Goal: Task Accomplishment & Management: Manage account settings

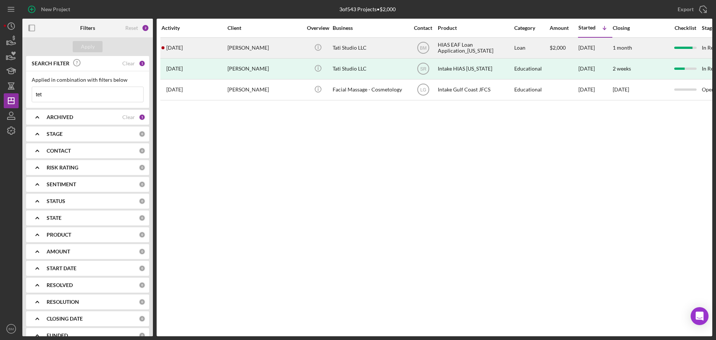
click at [279, 46] on div "[PERSON_NAME]" at bounding box center [265, 48] width 75 height 20
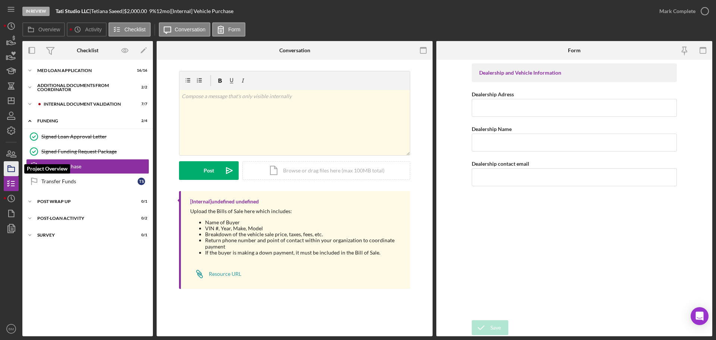
click at [11, 170] on icon "button" at bounding box center [11, 168] width 19 height 19
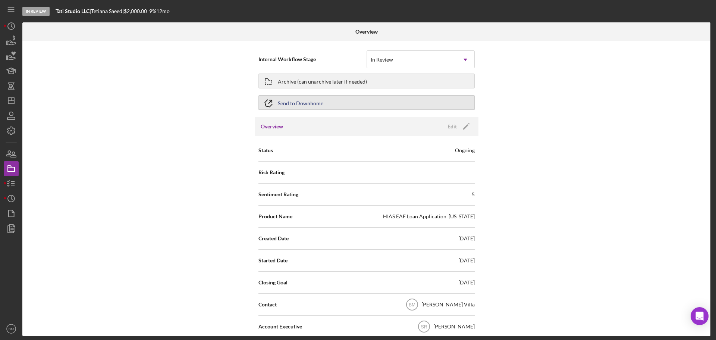
click at [325, 104] on button "Send to Downhome" at bounding box center [367, 102] width 216 height 15
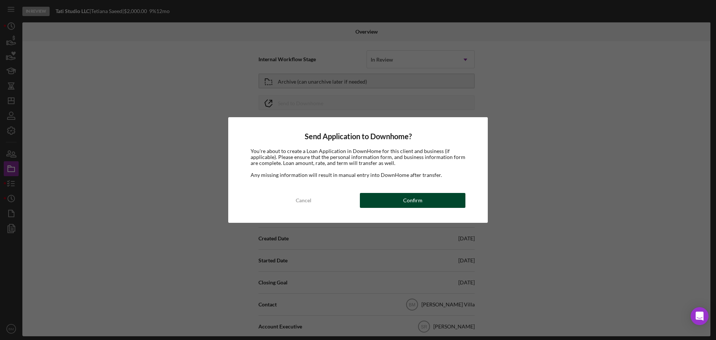
click at [410, 197] on div "Confirm" at bounding box center [412, 200] width 19 height 15
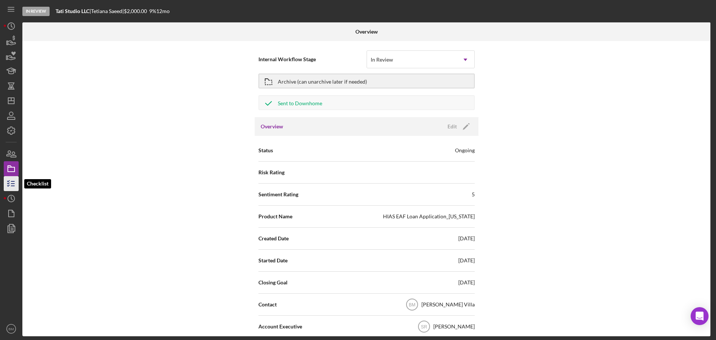
click at [10, 183] on icon "button" at bounding box center [11, 183] width 19 height 19
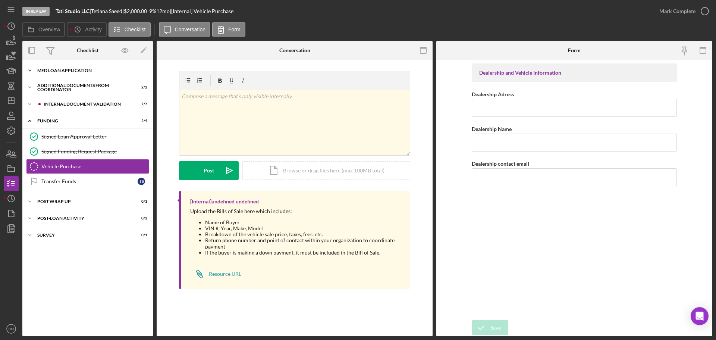
click at [71, 70] on div "MED Loan Application" at bounding box center [90, 70] width 106 height 4
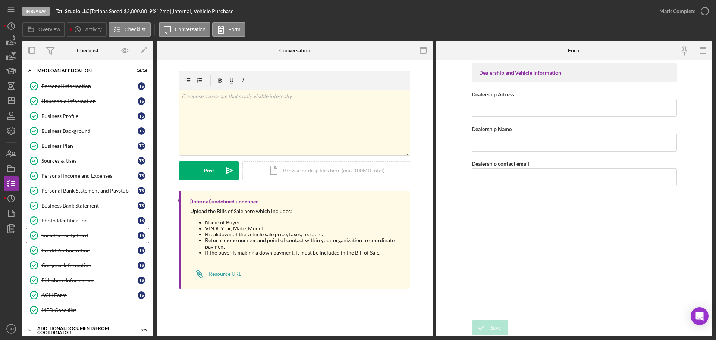
click at [88, 237] on div "Social Security Card" at bounding box center [89, 235] width 96 height 6
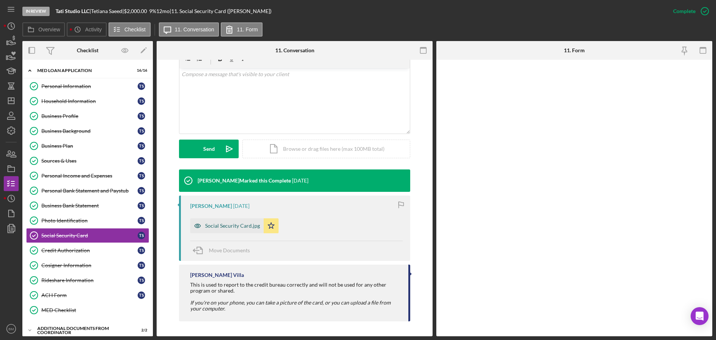
click at [239, 225] on div "Social Security Card.jpg" at bounding box center [232, 226] width 55 height 6
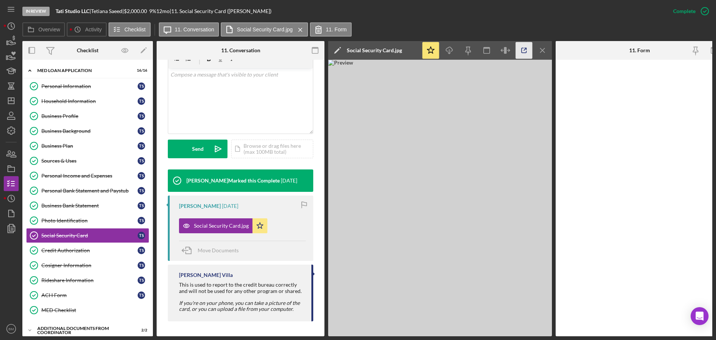
click at [525, 48] on polyline "button" at bounding box center [526, 49] width 2 height 2
click at [15, 104] on icon "Icon/Dashboard" at bounding box center [11, 100] width 19 height 19
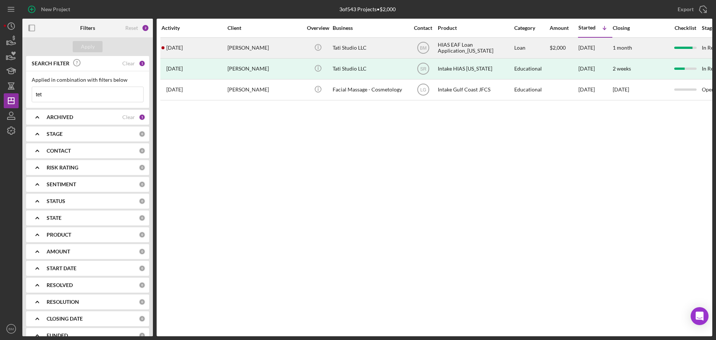
click at [281, 51] on div "[PERSON_NAME]" at bounding box center [265, 48] width 75 height 20
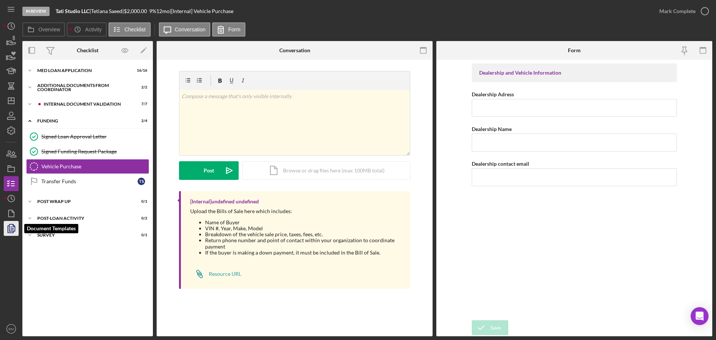
click at [16, 232] on icon "button" at bounding box center [11, 228] width 19 height 19
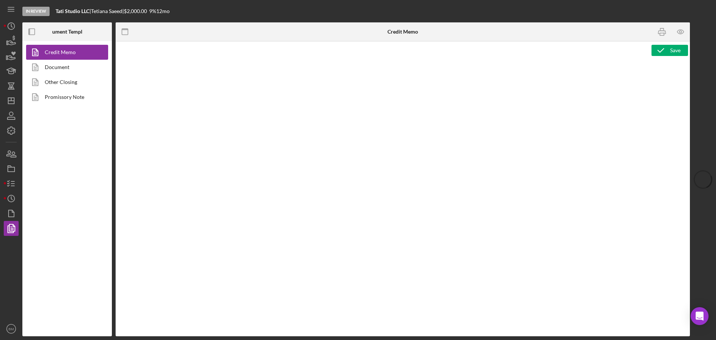
type textarea "<h2><img src="https://hiaseaf.org/wp-content/uploads/2024/01/Economic-Advancemt…"
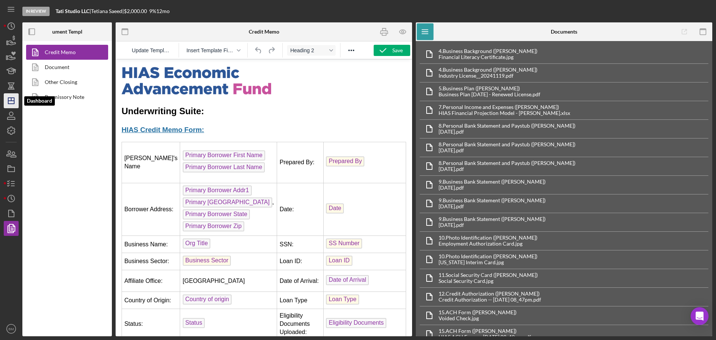
click at [14, 100] on polygon "button" at bounding box center [11, 101] width 6 height 6
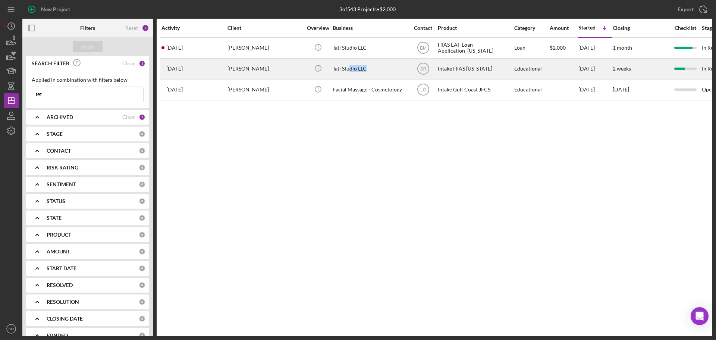
drag, startPoint x: 350, startPoint y: 71, endPoint x: 384, endPoint y: 69, distance: 34.4
click at [384, 69] on div "Tati Studio LLC" at bounding box center [370, 69] width 75 height 20
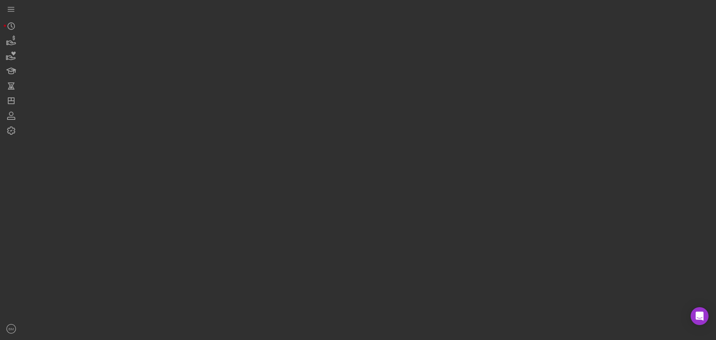
click at [385, 68] on div at bounding box center [367, 168] width 690 height 336
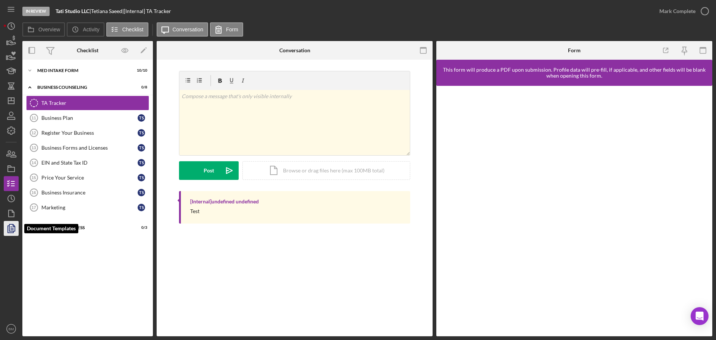
click at [13, 229] on icon "button" at bounding box center [12, 228] width 3 height 3
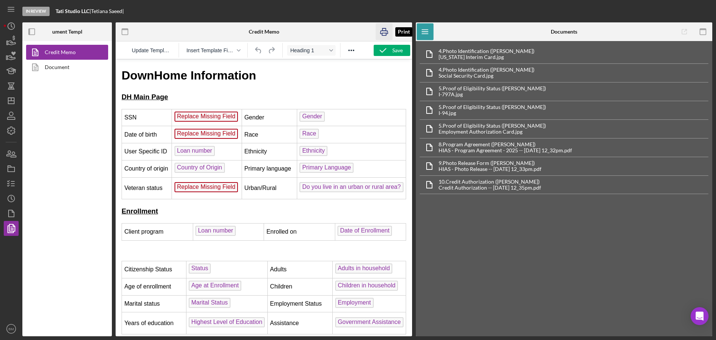
click at [384, 34] on icon "button" at bounding box center [384, 32] width 17 height 17
click at [6, 110] on icon "button" at bounding box center [11, 115] width 19 height 19
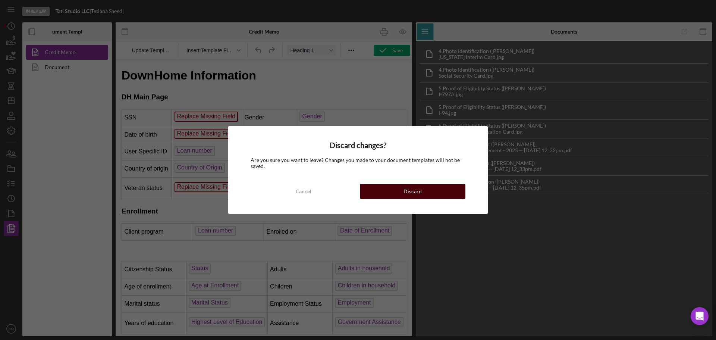
click at [435, 193] on button "Discard" at bounding box center [413, 191] width 106 height 15
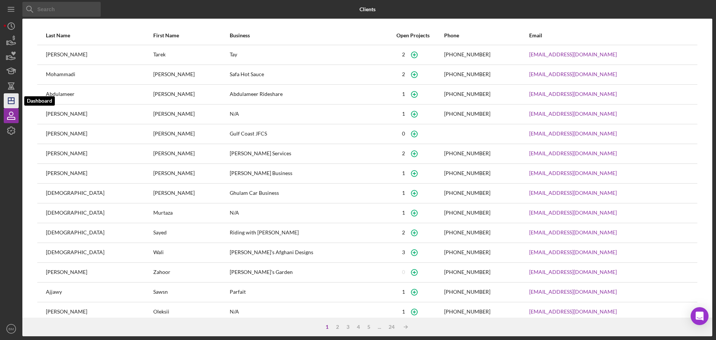
click at [10, 102] on icon "Icon/Dashboard" at bounding box center [11, 100] width 19 height 19
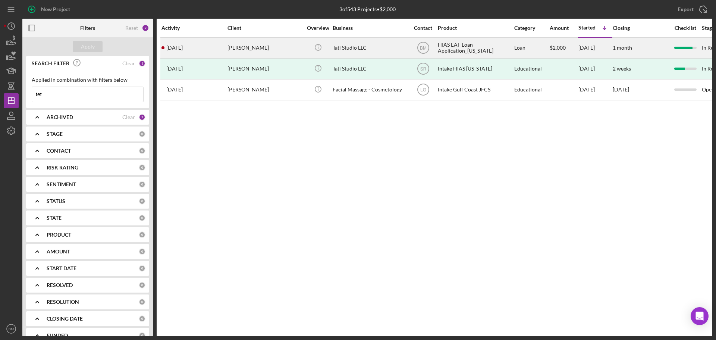
click at [367, 49] on div "Tati Studio LLC" at bounding box center [370, 48] width 75 height 20
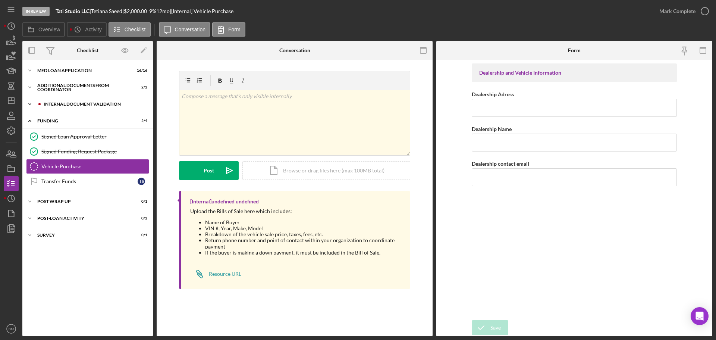
click at [63, 102] on div "Internal Document Validation" at bounding box center [94, 104] width 100 height 4
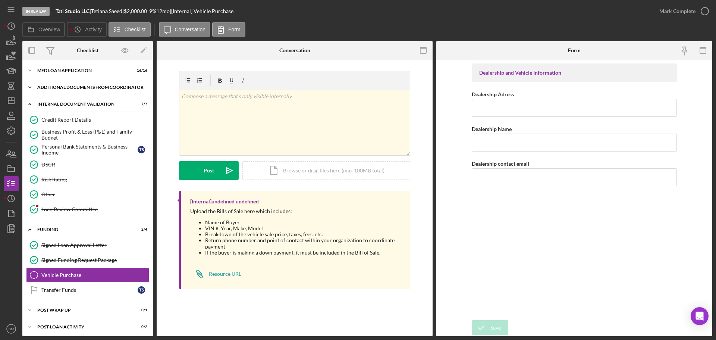
click at [64, 89] on div "Additional Documents from Coordinator" at bounding box center [90, 87] width 106 height 4
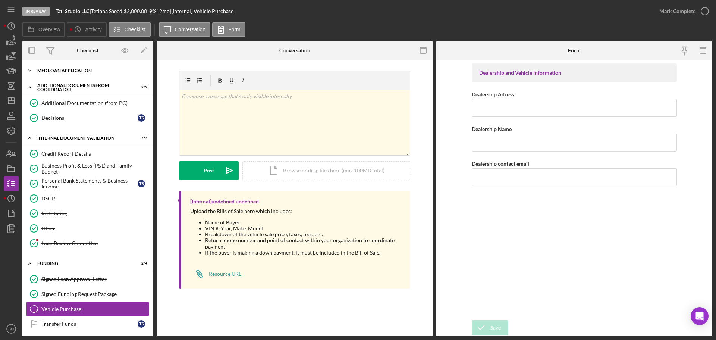
click at [73, 72] on div "MED Loan Application" at bounding box center [90, 70] width 106 height 4
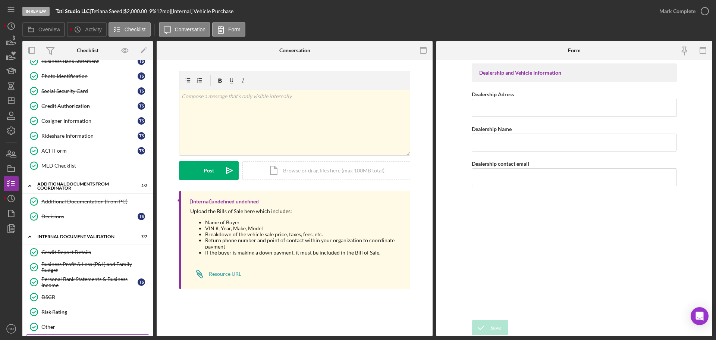
scroll to position [224, 0]
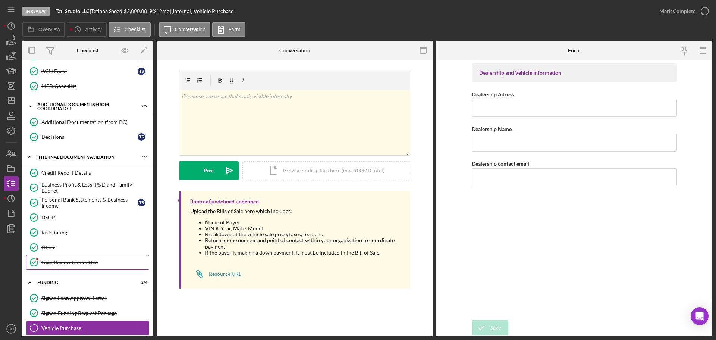
click at [82, 266] on link "Loan Review Committee Loan Review Committee" at bounding box center [87, 262] width 123 height 15
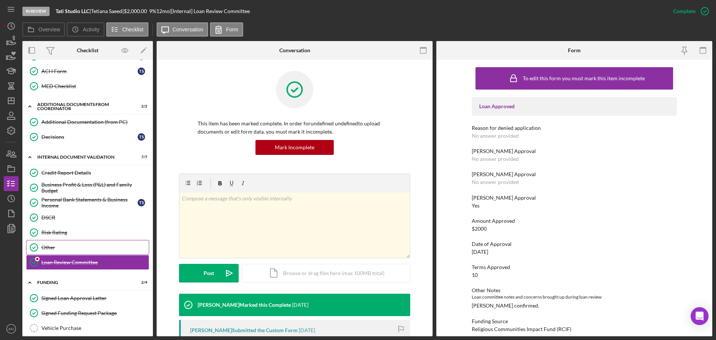
click at [42, 248] on div "Other" at bounding box center [94, 247] width 107 height 6
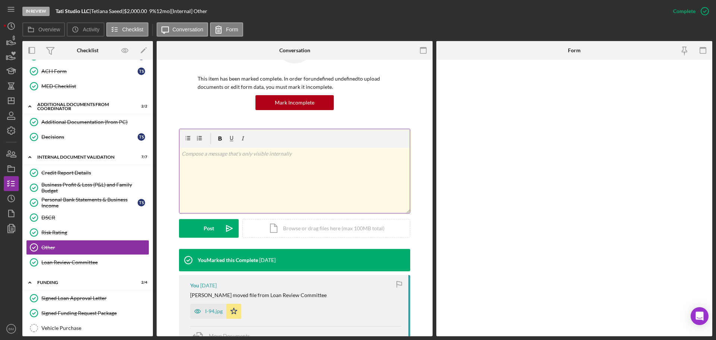
scroll to position [163, 0]
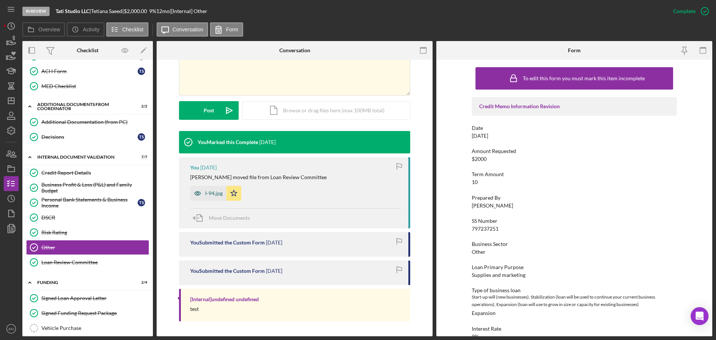
click at [209, 194] on div "I-94.jpg" at bounding box center [214, 193] width 18 height 6
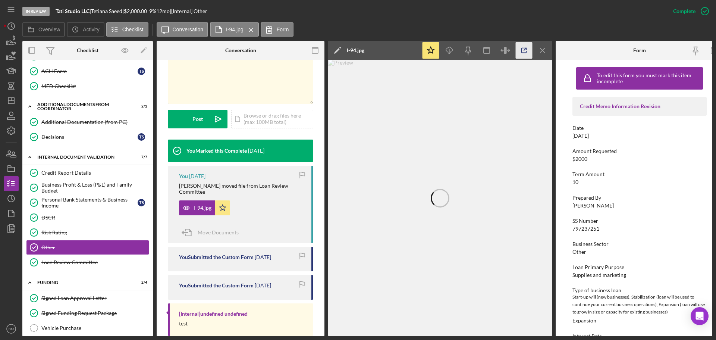
click at [527, 46] on icon "button" at bounding box center [524, 50] width 17 height 17
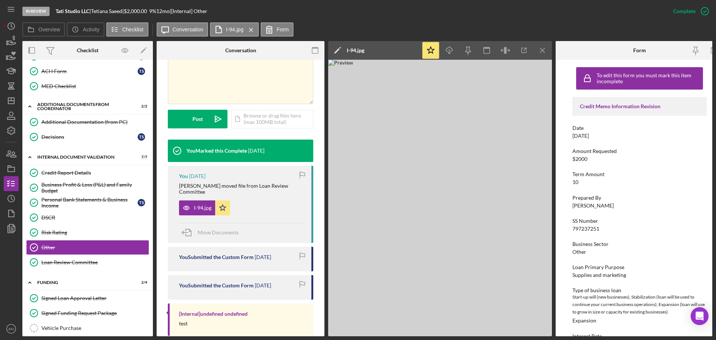
scroll to position [298, 0]
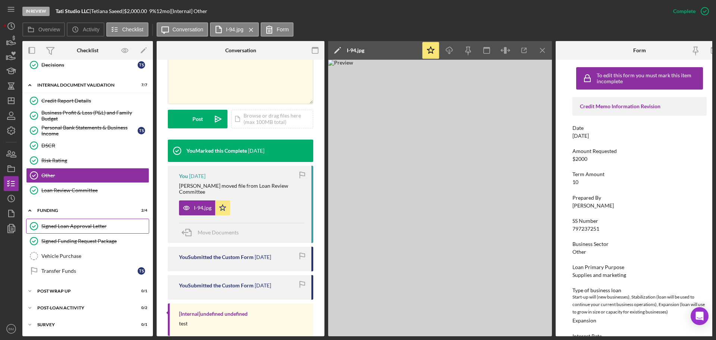
click at [79, 225] on div "Signed Loan Approval Letter" at bounding box center [94, 226] width 107 height 6
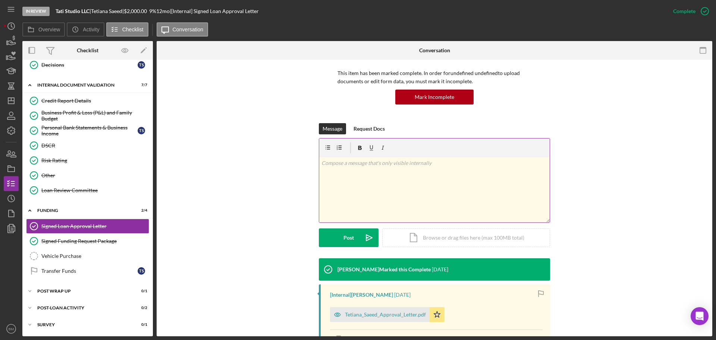
scroll to position [115, 0]
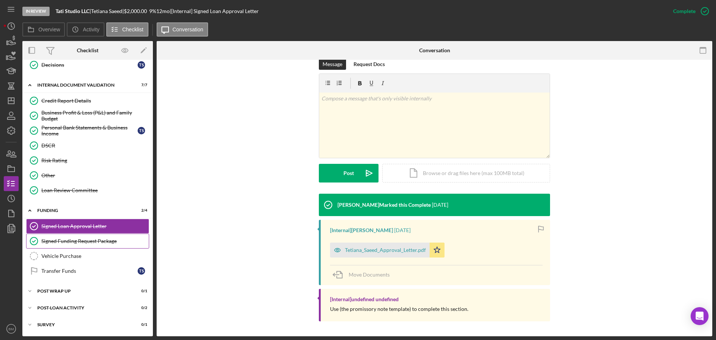
click at [100, 242] on div "Signed Funding Request Package" at bounding box center [94, 241] width 107 height 6
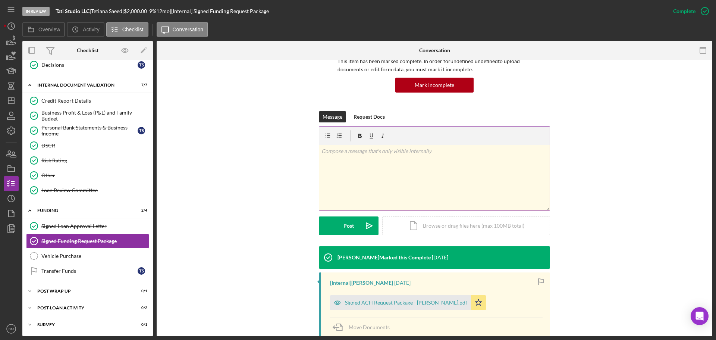
scroll to position [121, 0]
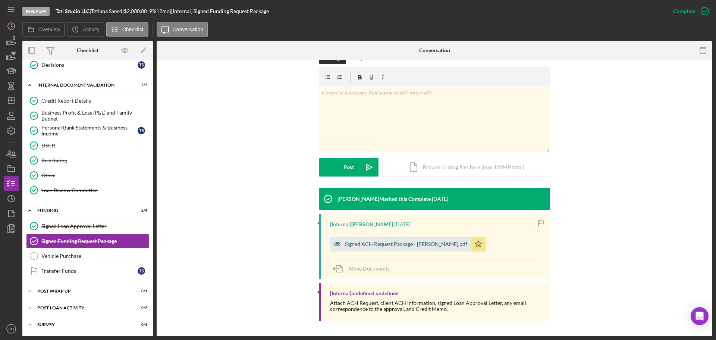
click at [360, 245] on div "Signed ACH Request Package - Tetianna Saeed.pdf" at bounding box center [406, 244] width 122 height 6
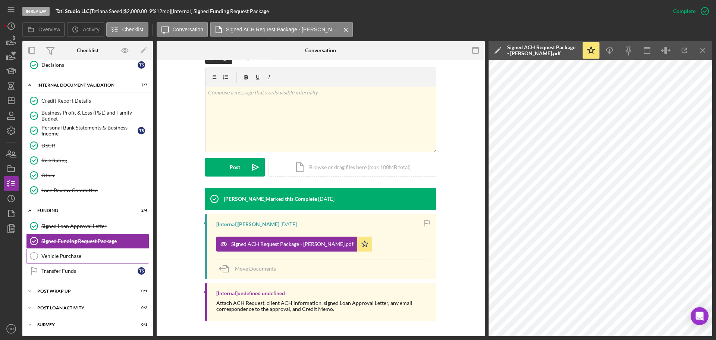
click at [50, 254] on div "Vehicle Purchase" at bounding box center [94, 256] width 107 height 6
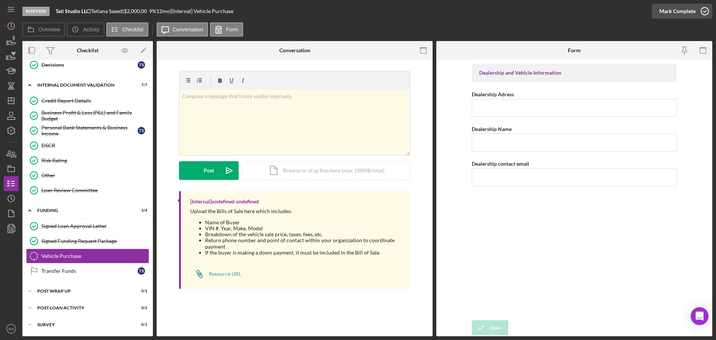
click at [685, 10] on div "Mark Complete" at bounding box center [678, 11] width 36 height 15
click at [65, 270] on div "Transfer Funds" at bounding box center [89, 271] width 96 height 6
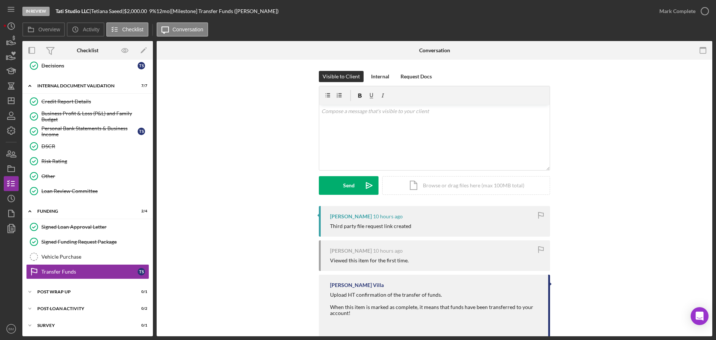
scroll to position [296, 0]
click at [699, 10] on icon "button" at bounding box center [705, 11] width 19 height 19
click at [56, 294] on div "Icon/Expander Post Wrap Up 0 / 1" at bounding box center [87, 291] width 131 height 15
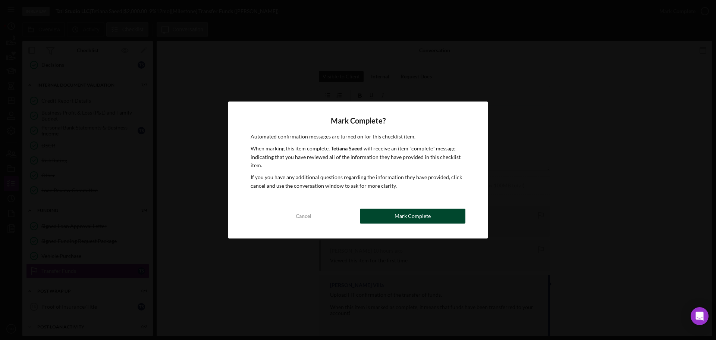
click at [385, 215] on button "Mark Complete" at bounding box center [413, 216] width 106 height 15
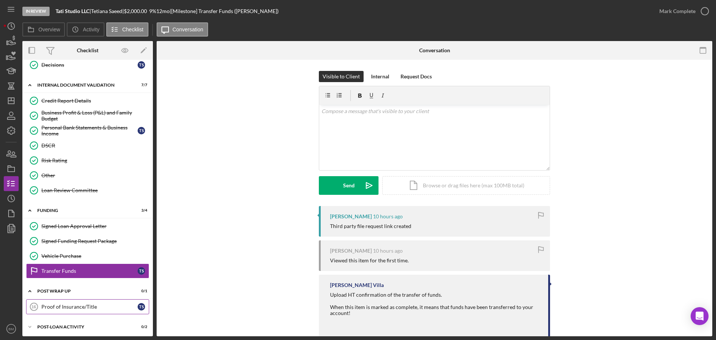
click at [84, 309] on div "Proof of Insurance/Title" at bounding box center [89, 307] width 96 height 6
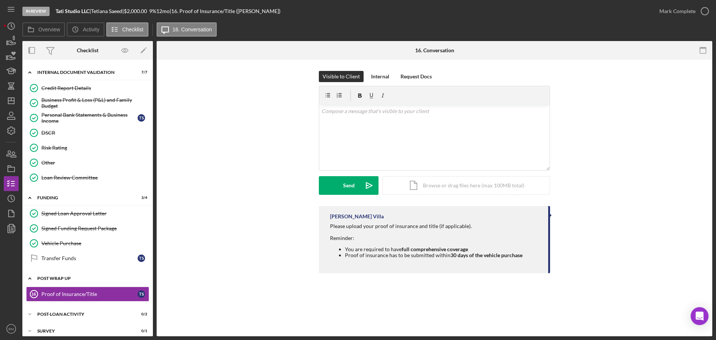
scroll to position [315, 0]
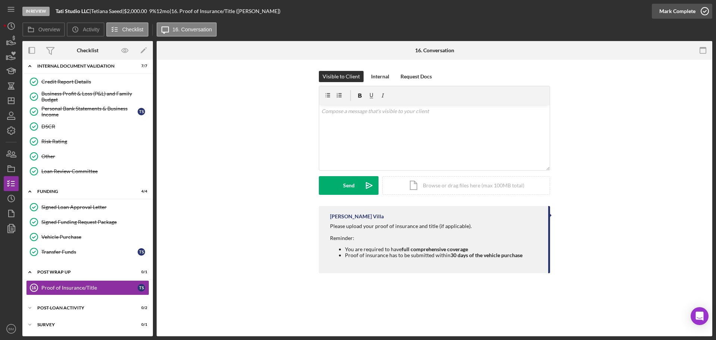
click at [693, 13] on div "Mark Complete" at bounding box center [678, 11] width 36 height 15
click at [55, 309] on div "Post-Loan Activity" at bounding box center [90, 308] width 106 height 4
click at [58, 325] on div "Delinquency" at bounding box center [94, 324] width 107 height 6
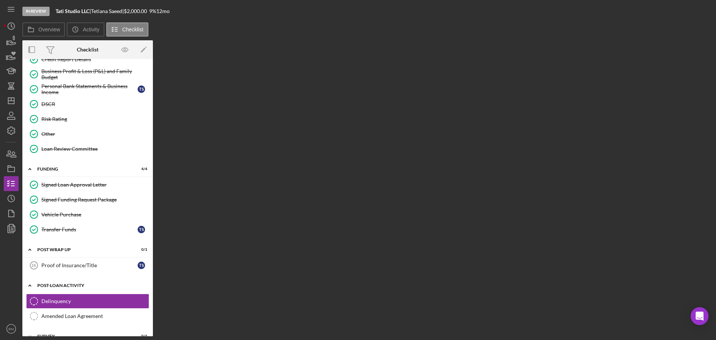
scroll to position [348, 0]
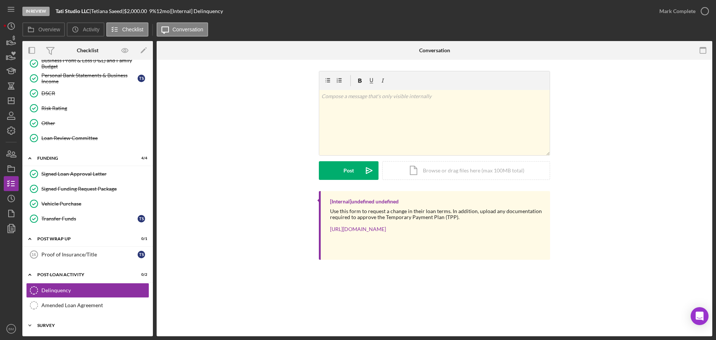
click at [69, 325] on div "Survey" at bounding box center [90, 325] width 106 height 4
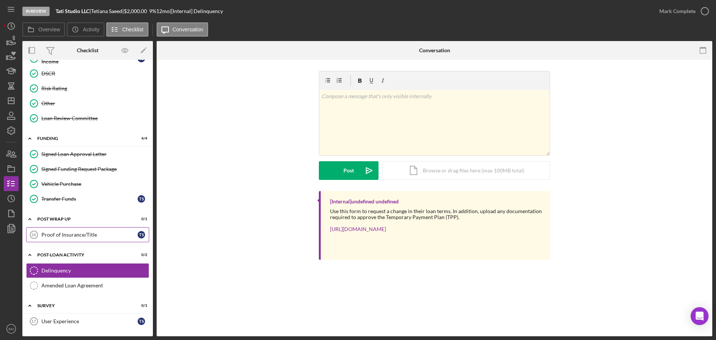
click at [83, 233] on div "Proof of Insurance/Title" at bounding box center [89, 235] width 96 height 6
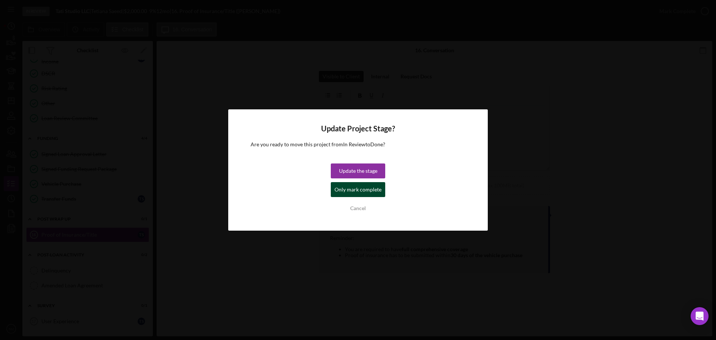
click at [365, 192] on div "Only mark complete" at bounding box center [358, 189] width 47 height 15
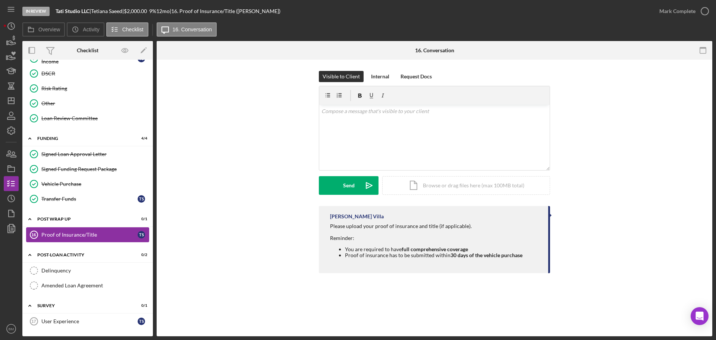
drag, startPoint x: 51, startPoint y: 233, endPoint x: 56, endPoint y: 233, distance: 5.6
click at [51, 233] on div "Proof of Insurance/Title" at bounding box center [89, 235] width 96 height 6
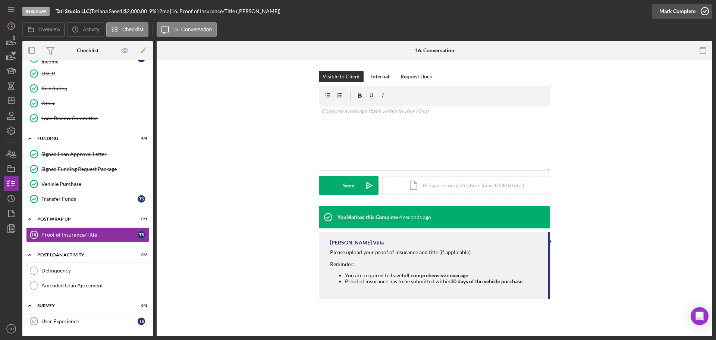
click at [673, 12] on div "Mark Complete" at bounding box center [678, 11] width 36 height 15
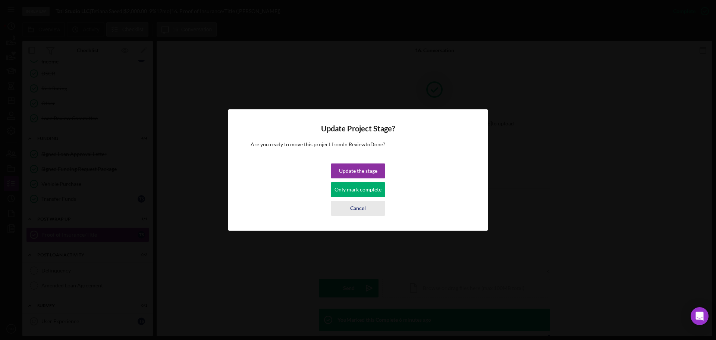
click at [350, 210] on div "Cancel" at bounding box center [358, 208] width 16 height 15
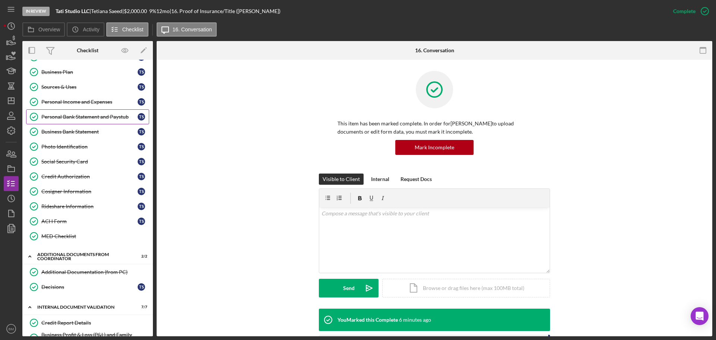
scroll to position [69, 0]
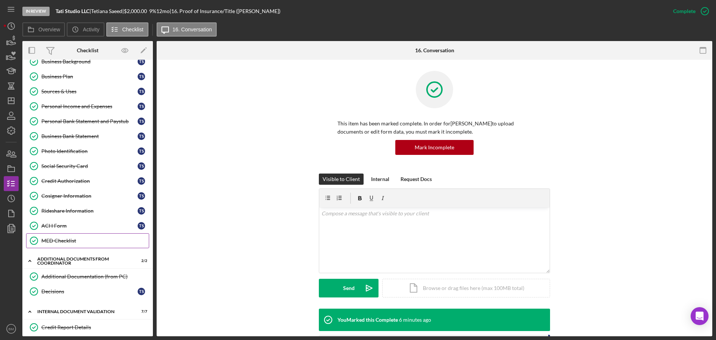
click at [75, 240] on div "MED Checklist" at bounding box center [94, 241] width 107 height 6
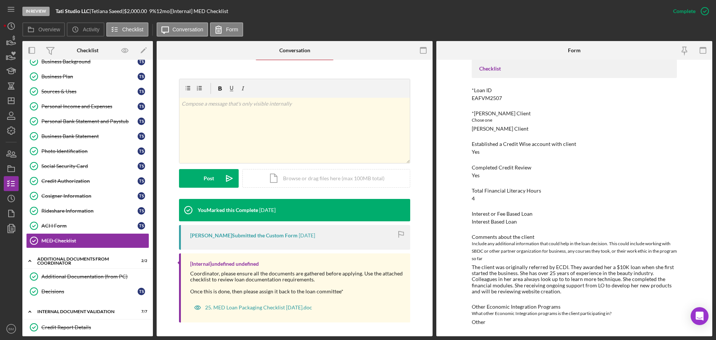
scroll to position [96, 0]
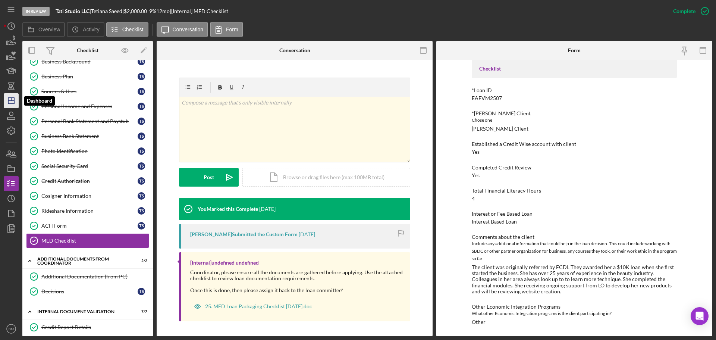
click at [9, 104] on icon "Icon/Dashboard" at bounding box center [11, 100] width 19 height 19
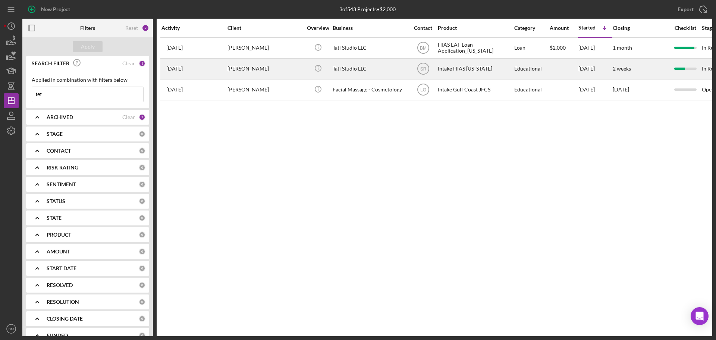
click at [284, 64] on div "[PERSON_NAME]" at bounding box center [265, 69] width 75 height 20
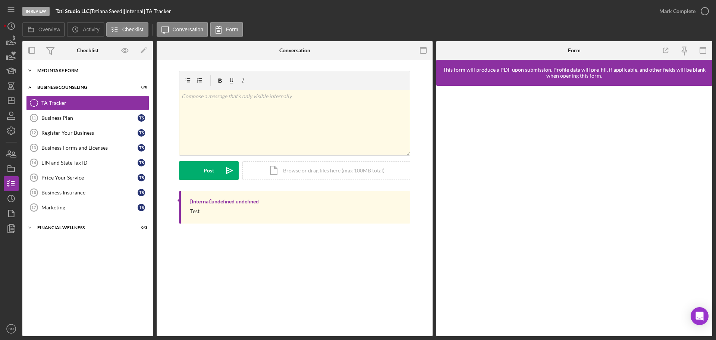
click at [85, 68] on div "MED Intake Form" at bounding box center [90, 70] width 106 height 4
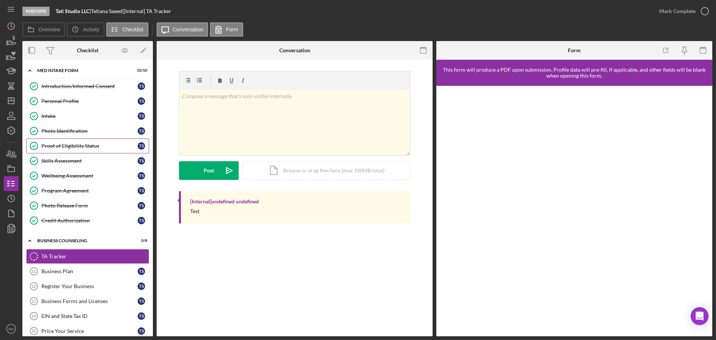
click at [90, 151] on link "Proof of Eligibility Status Proof of Eligibility Status T S" at bounding box center [87, 145] width 123 height 15
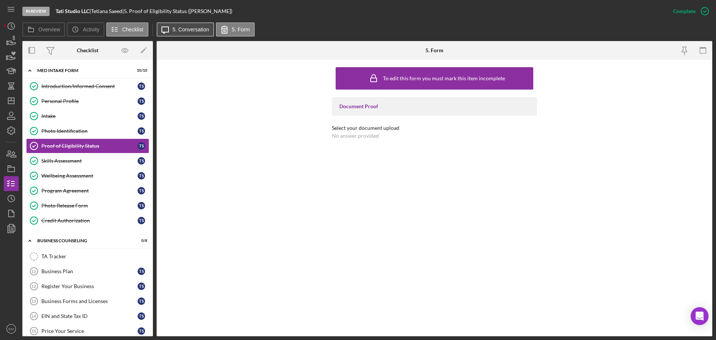
click at [196, 30] on label "5. Conversation" at bounding box center [191, 29] width 37 height 6
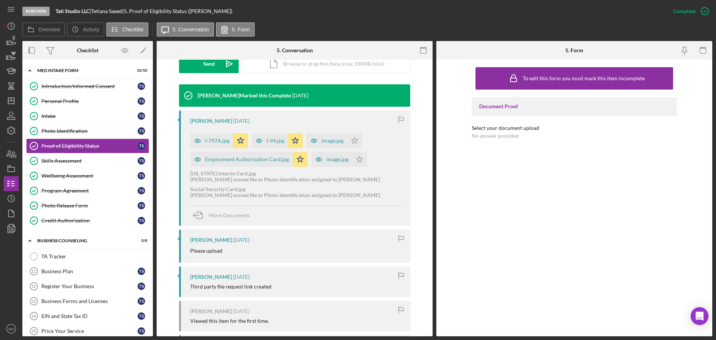
scroll to position [224, 0]
click at [222, 141] on div "I-797A.jpg" at bounding box center [217, 141] width 24 height 6
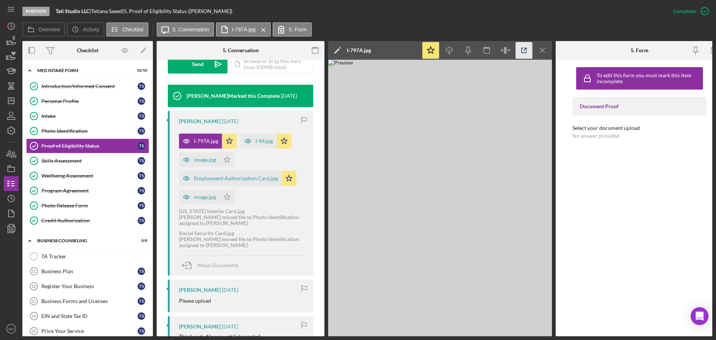
click at [523, 47] on icon "button" at bounding box center [524, 50] width 17 height 17
click at [248, 172] on div "Employment Authorization Card.jpg" at bounding box center [230, 178] width 103 height 15
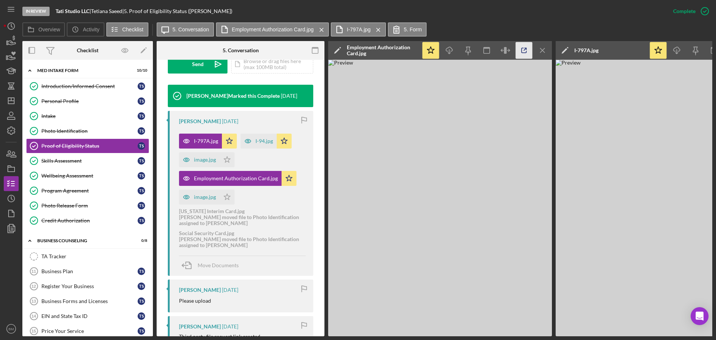
click at [520, 50] on icon "button" at bounding box center [524, 50] width 17 height 17
click at [13, 101] on line "button" at bounding box center [11, 101] width 6 height 0
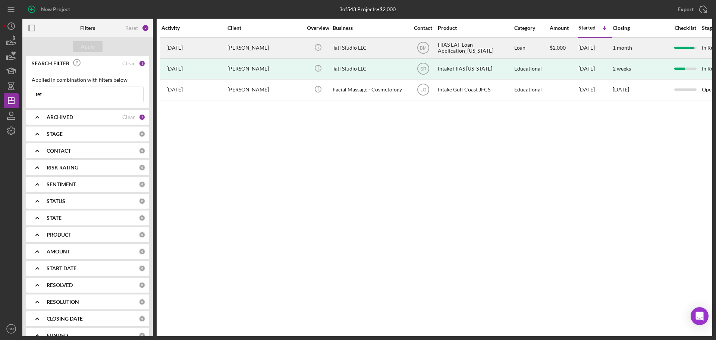
click at [380, 44] on div "Tati Studio LLC" at bounding box center [370, 48] width 75 height 20
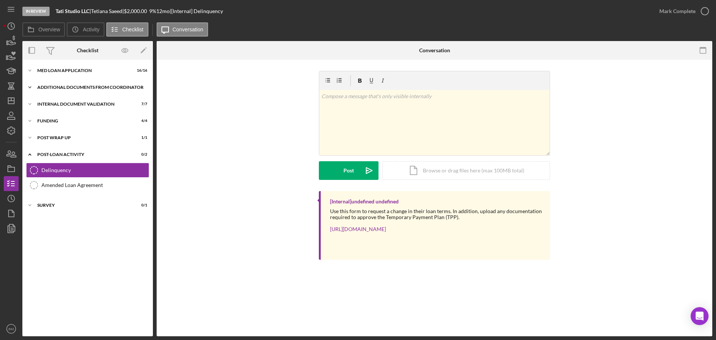
click at [75, 90] on div "Icon/Expander Additional Documents from Coordinator 2 / 2" at bounding box center [87, 87] width 131 height 15
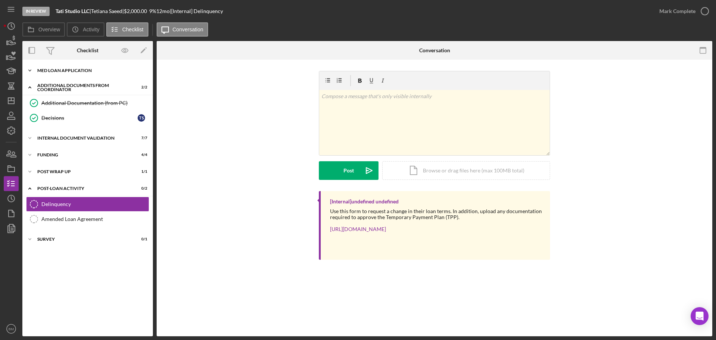
click at [83, 72] on div "MED Loan Application" at bounding box center [90, 70] width 106 height 4
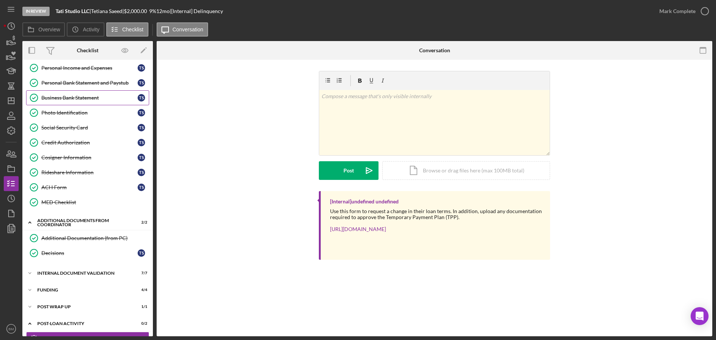
scroll to position [157, 0]
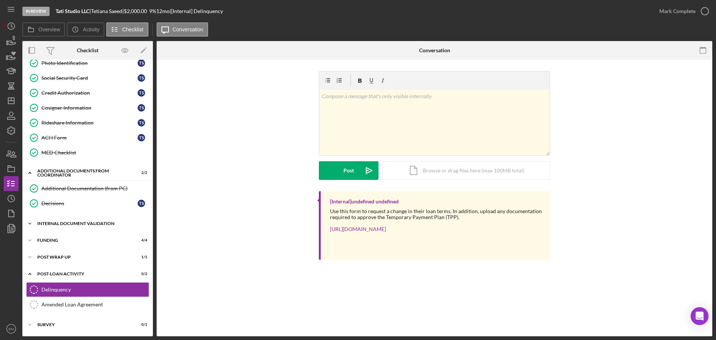
click at [88, 227] on div "Icon/Expander Internal Document Validation 7 / 7" at bounding box center [87, 223] width 131 height 15
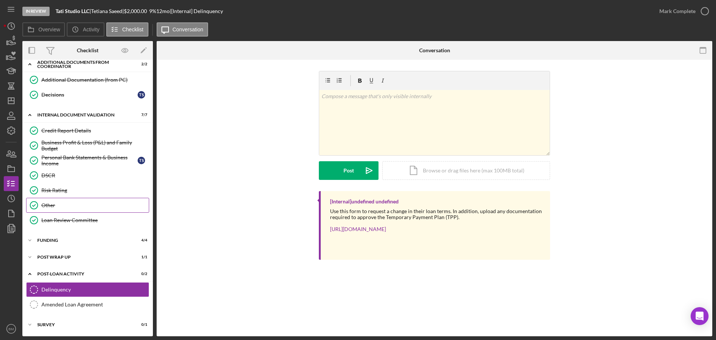
click at [80, 208] on div "Other" at bounding box center [94, 205] width 107 height 6
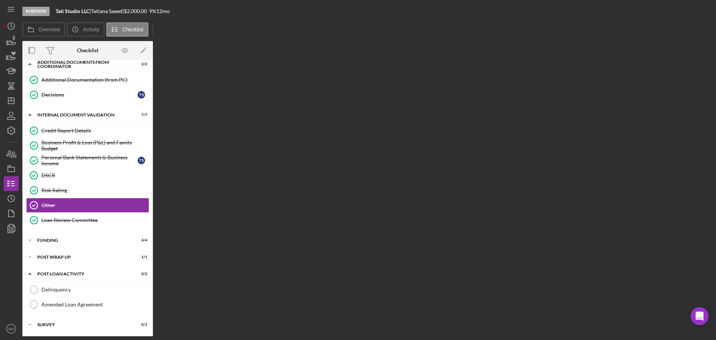
scroll to position [265, 0]
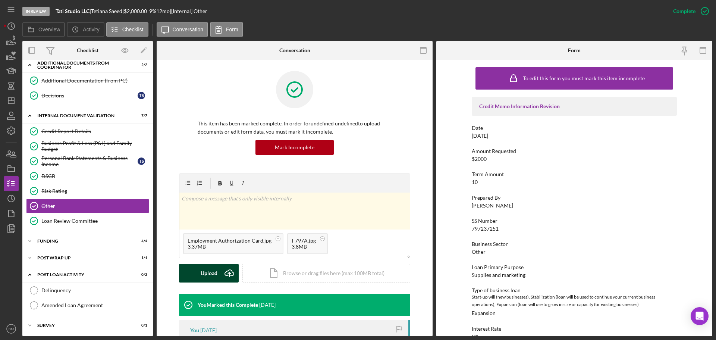
click at [206, 274] on div "Upload" at bounding box center [209, 273] width 17 height 19
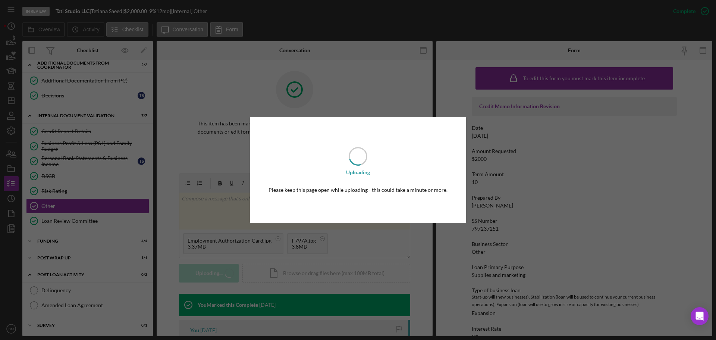
click at [257, 194] on div "Uploading Please keep this page open while uploading - this could take a minute…" at bounding box center [358, 169] width 216 height 105
click at [344, 83] on div "Uploading Please keep this page open while uploading - this could take a minute…" at bounding box center [358, 170] width 716 height 340
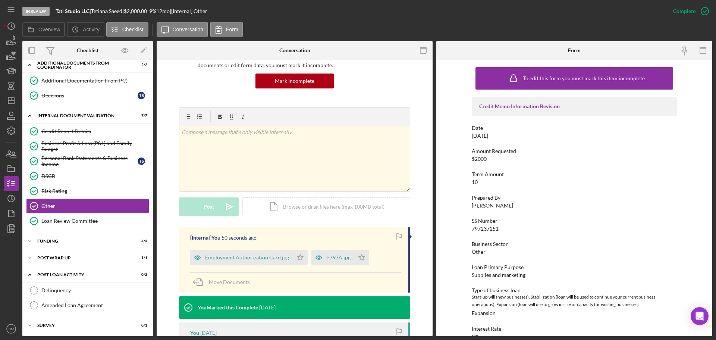
scroll to position [149, 0]
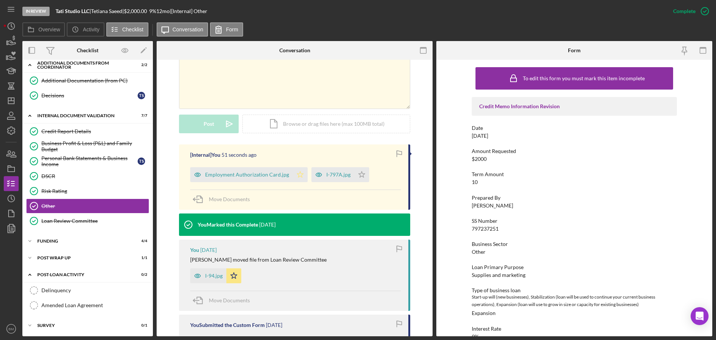
click at [293, 175] on icon "Icon/Star" at bounding box center [300, 174] width 15 height 15
click at [359, 175] on icon "Icon/Star" at bounding box center [362, 174] width 15 height 15
click at [73, 196] on link "Risk Rating Risk Rating" at bounding box center [87, 191] width 123 height 15
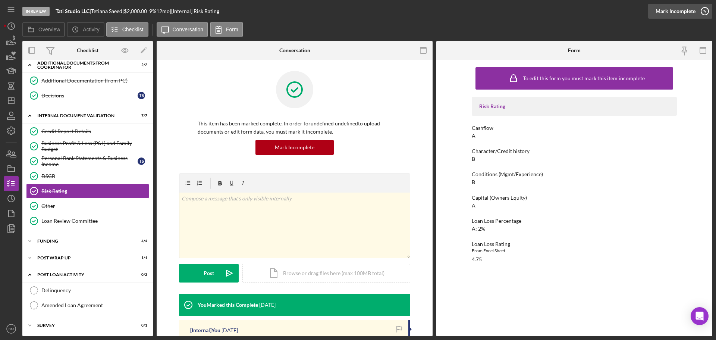
click at [694, 14] on div "Mark Incomplete" at bounding box center [676, 11] width 40 height 15
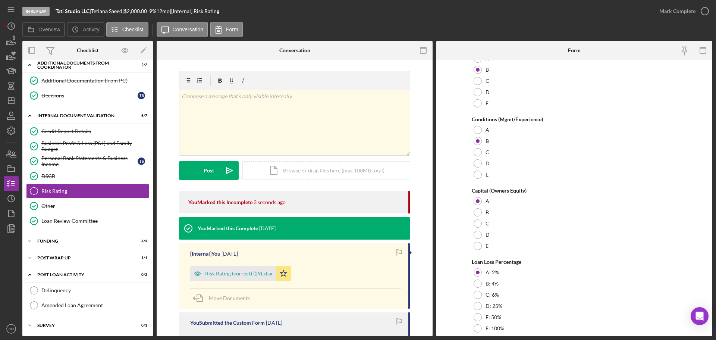
scroll to position [181, 0]
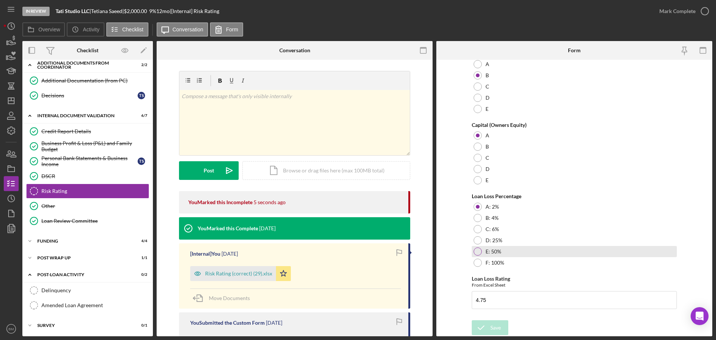
drag, startPoint x: 488, startPoint y: 219, endPoint x: 491, endPoint y: 253, distance: 34.9
click at [488, 218] on label "B: 4%" at bounding box center [492, 218] width 13 height 6
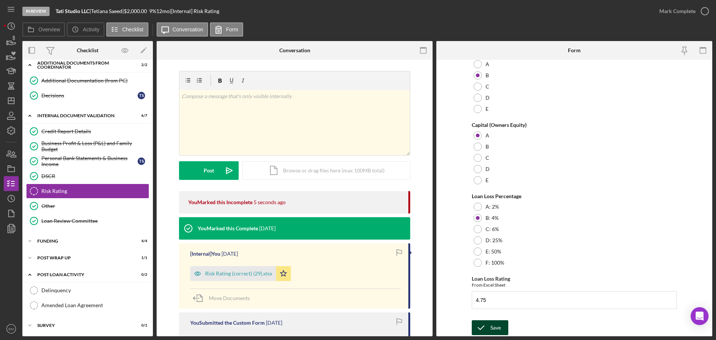
click at [498, 327] on div "Save" at bounding box center [496, 327] width 10 height 15
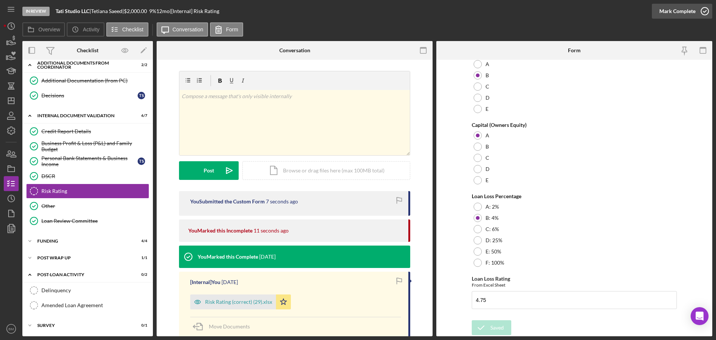
click at [680, 11] on div "Mark Complete" at bounding box center [678, 11] width 36 height 15
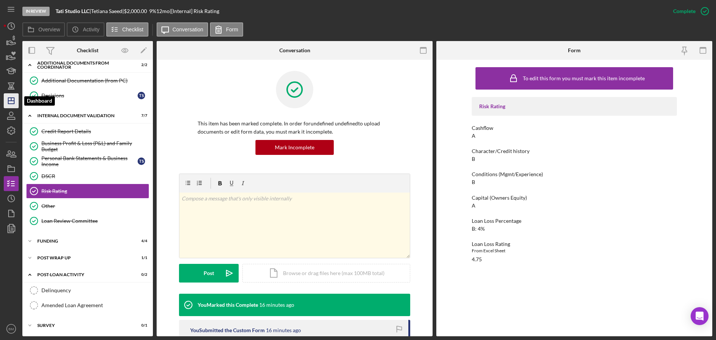
click at [10, 103] on icon "Icon/Dashboard" at bounding box center [11, 100] width 19 height 19
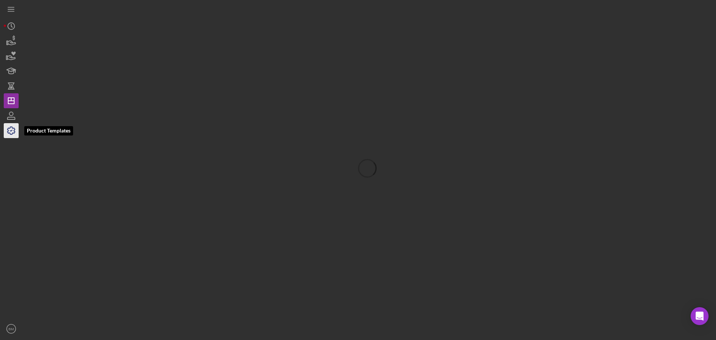
click at [13, 129] on icon "button" at bounding box center [11, 130] width 19 height 19
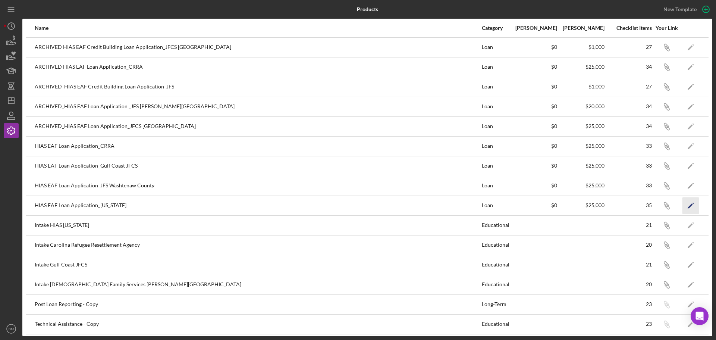
click at [684, 204] on icon "Icon/Edit" at bounding box center [691, 205] width 17 height 17
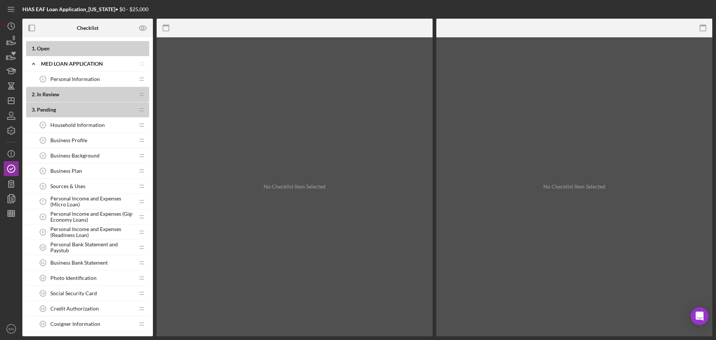
click at [62, 94] on b "2 . In Review" at bounding box center [83, 94] width 103 height 6
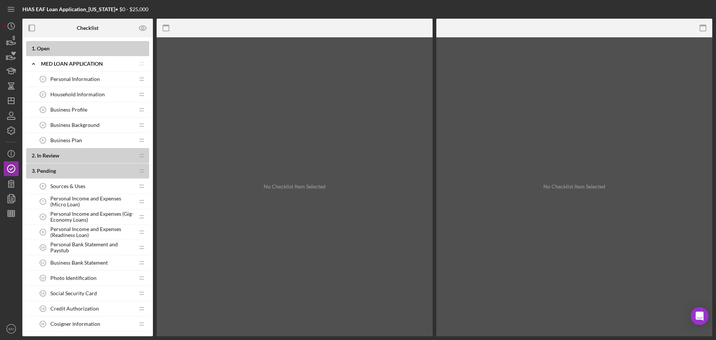
drag, startPoint x: 132, startPoint y: 187, endPoint x: 137, endPoint y: 152, distance: 36.3
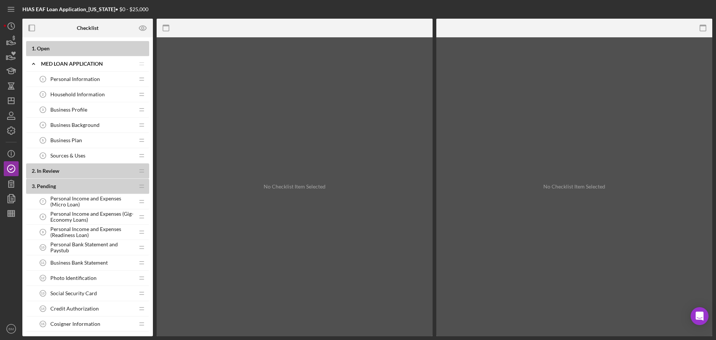
click at [72, 219] on span "Personal Income and Expenses (Gig-Economy Loans)" at bounding box center [92, 217] width 84 height 12
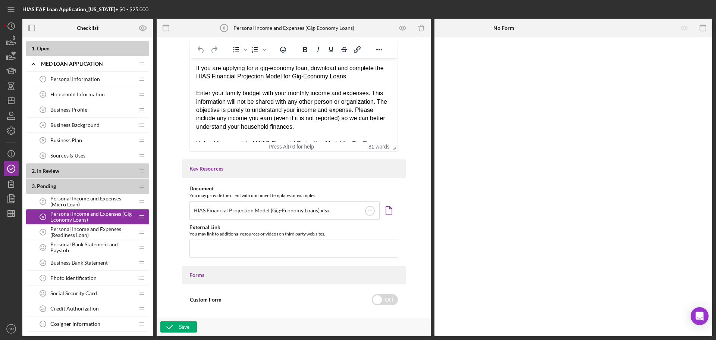
scroll to position [187, 0]
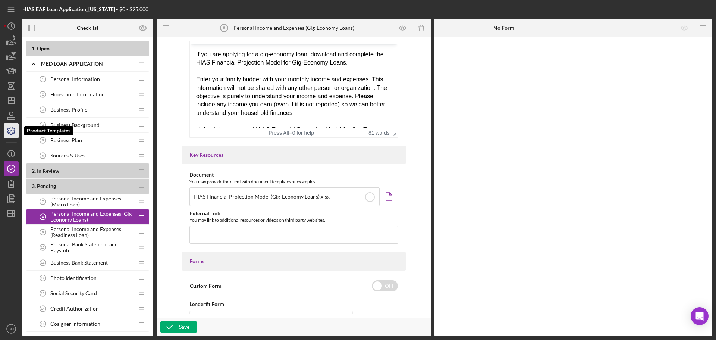
click at [8, 132] on icon "button" at bounding box center [10, 130] width 7 height 7
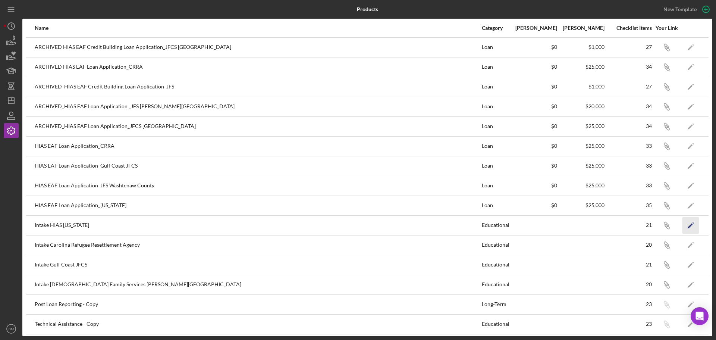
click at [687, 228] on icon "Icon/Edit" at bounding box center [691, 225] width 17 height 17
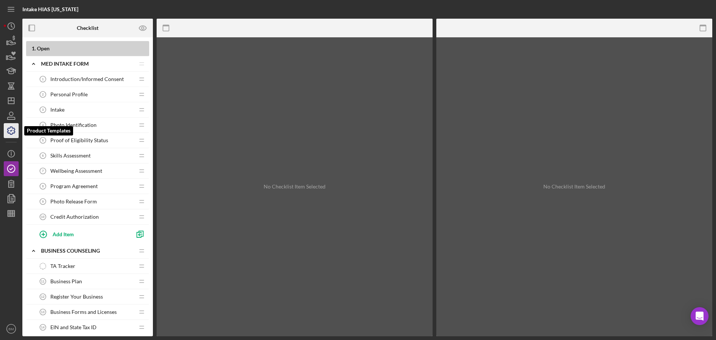
click at [16, 124] on icon "button" at bounding box center [11, 130] width 19 height 19
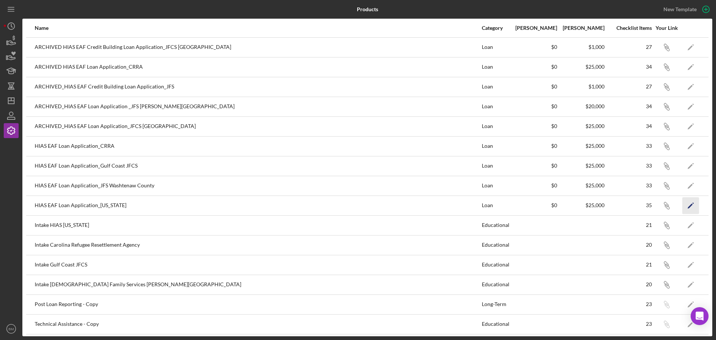
click at [683, 207] on icon "Icon/Edit" at bounding box center [691, 205] width 17 height 17
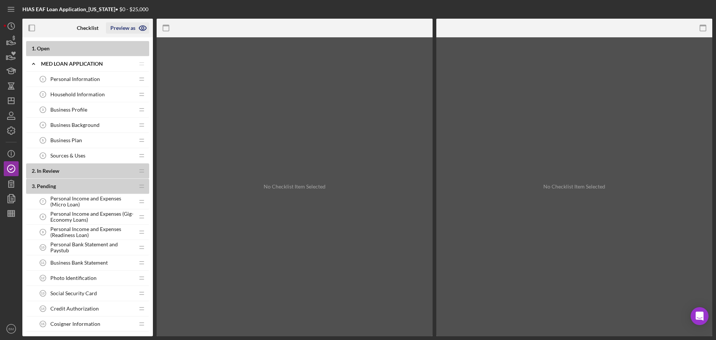
click at [142, 29] on icon "button" at bounding box center [142, 28] width 2 height 2
click at [139, 44] on link "Point of Contact" at bounding box center [130, 45] width 46 height 15
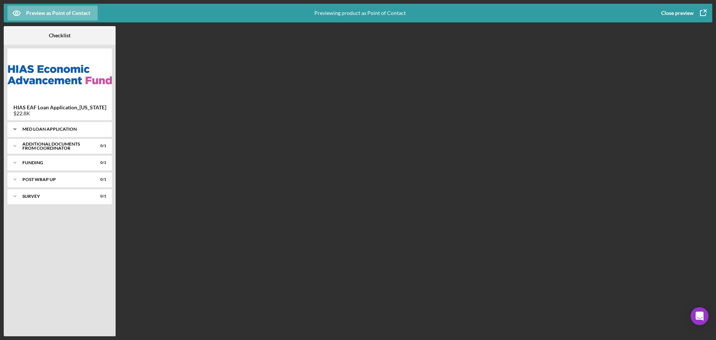
click at [55, 129] on div "MED Loan Application" at bounding box center [62, 129] width 80 height 4
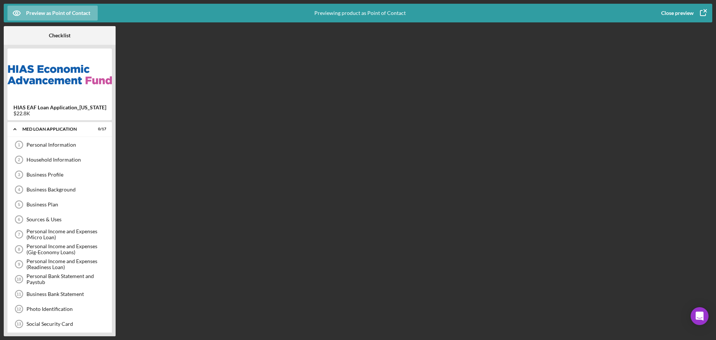
click at [703, 13] on icon "button" at bounding box center [703, 13] width 19 height 19
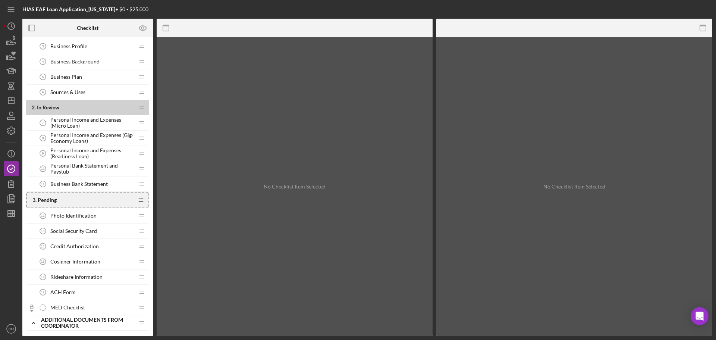
scroll to position [78, 0]
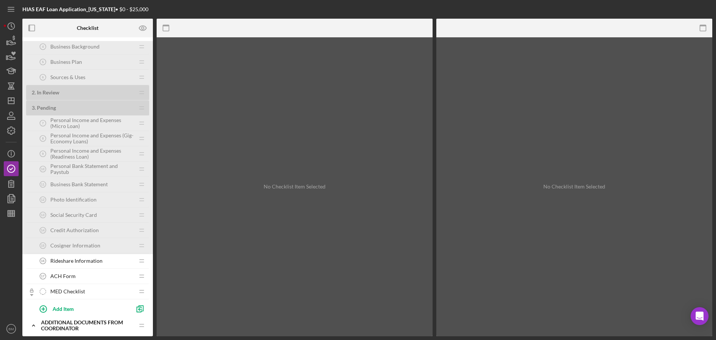
click at [102, 196] on div "1 . Open Icon/Expander MED Loan Application Icon/Edit Icon/Drag Personal Inform…" at bounding box center [87, 186] width 131 height 291
click at [91, 258] on span "Rideshare Information" at bounding box center [76, 261] width 52 height 6
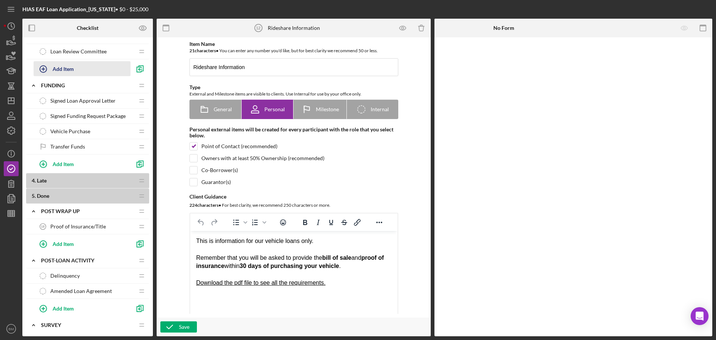
scroll to position [555, 0]
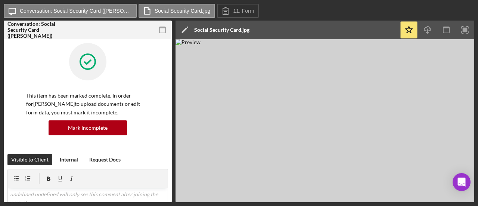
click at [162, 31] on icon "button" at bounding box center [162, 30] width 17 height 17
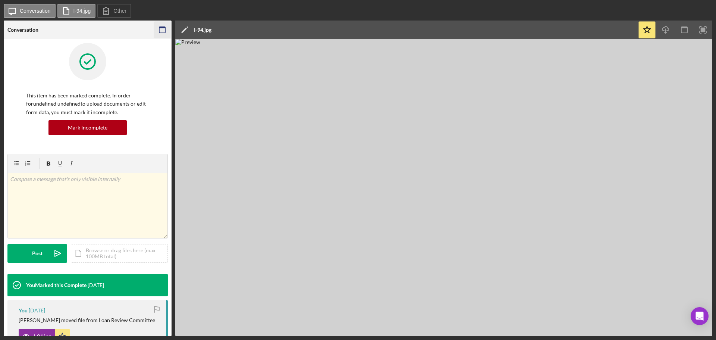
click at [157, 29] on icon "button" at bounding box center [162, 30] width 17 height 17
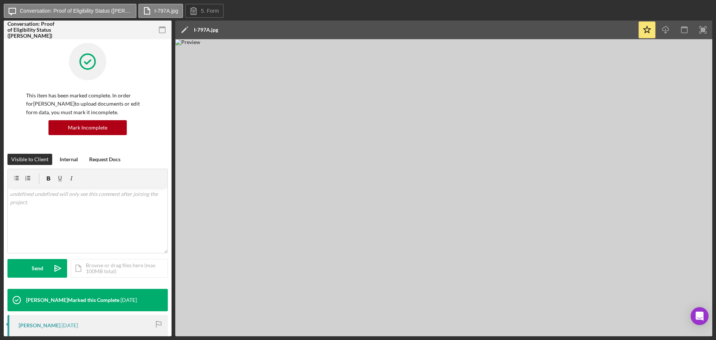
click at [165, 33] on icon "button" at bounding box center [162, 30] width 17 height 17
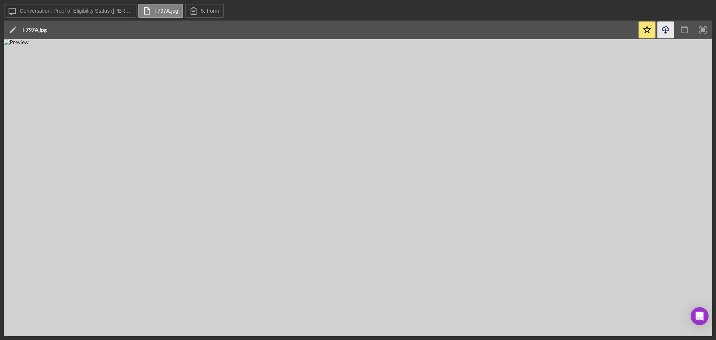
click at [667, 31] on icon "Icon/Download" at bounding box center [666, 30] width 17 height 17
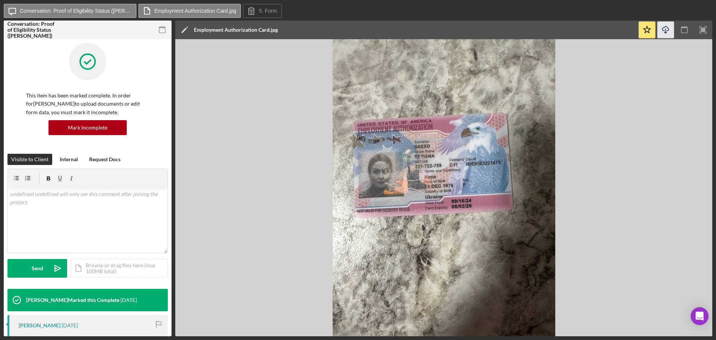
click at [669, 29] on icon "button" at bounding box center [666, 28] width 6 height 4
